Goal: Find specific page/section: Find specific page/section

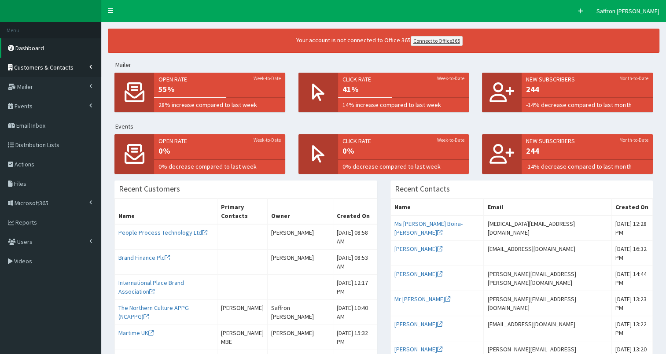
click at [69, 69] on span "Customers & Contacts" at bounding box center [43, 67] width 59 height 8
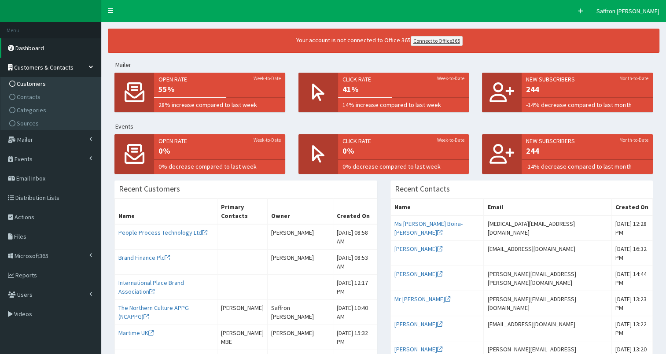
click at [33, 83] on span "Customers" at bounding box center [31, 84] width 29 height 8
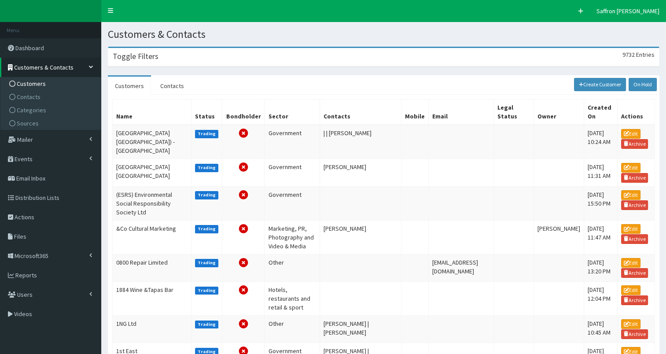
click at [271, 57] on div "Toggle Filters 9732 Entries" at bounding box center [383, 57] width 551 height 18
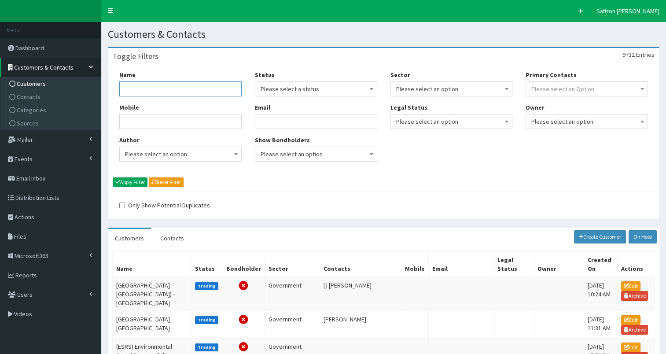
click at [229, 88] on input "Name" at bounding box center [180, 88] width 122 height 15
type input "goole town board"
click at [113, 177] on button "Apply Filter" at bounding box center [130, 182] width 35 height 10
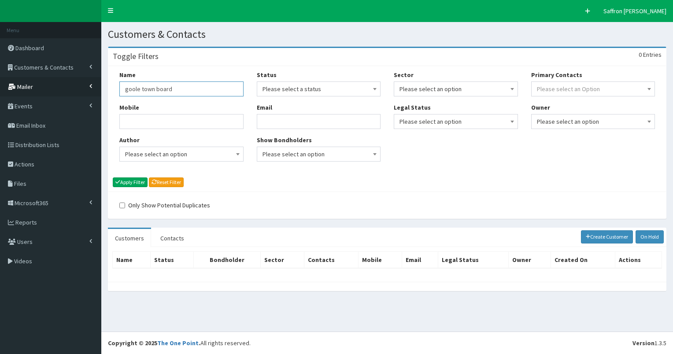
drag, startPoint x: 199, startPoint y: 89, endPoint x: 95, endPoint y: 88, distance: 103.5
click at [95, 88] on div "F Pr \Toggle navigation Quick Create Saffron Gregg Saffron Gregg Member since 9…" at bounding box center [336, 177] width 673 height 354
